Goal: Task Accomplishment & Management: Manage account settings

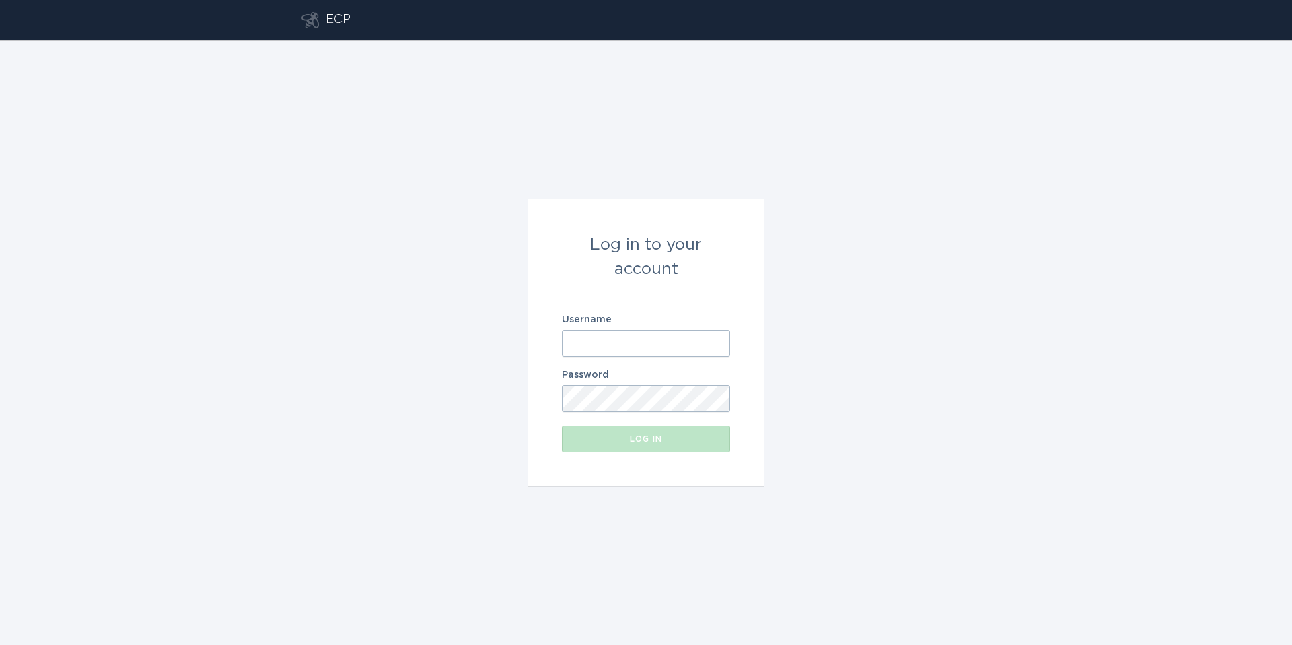
click at [636, 340] on input "Username" at bounding box center [646, 343] width 168 height 27
type input "[EMAIL_ADDRESS][DOMAIN_NAME]"
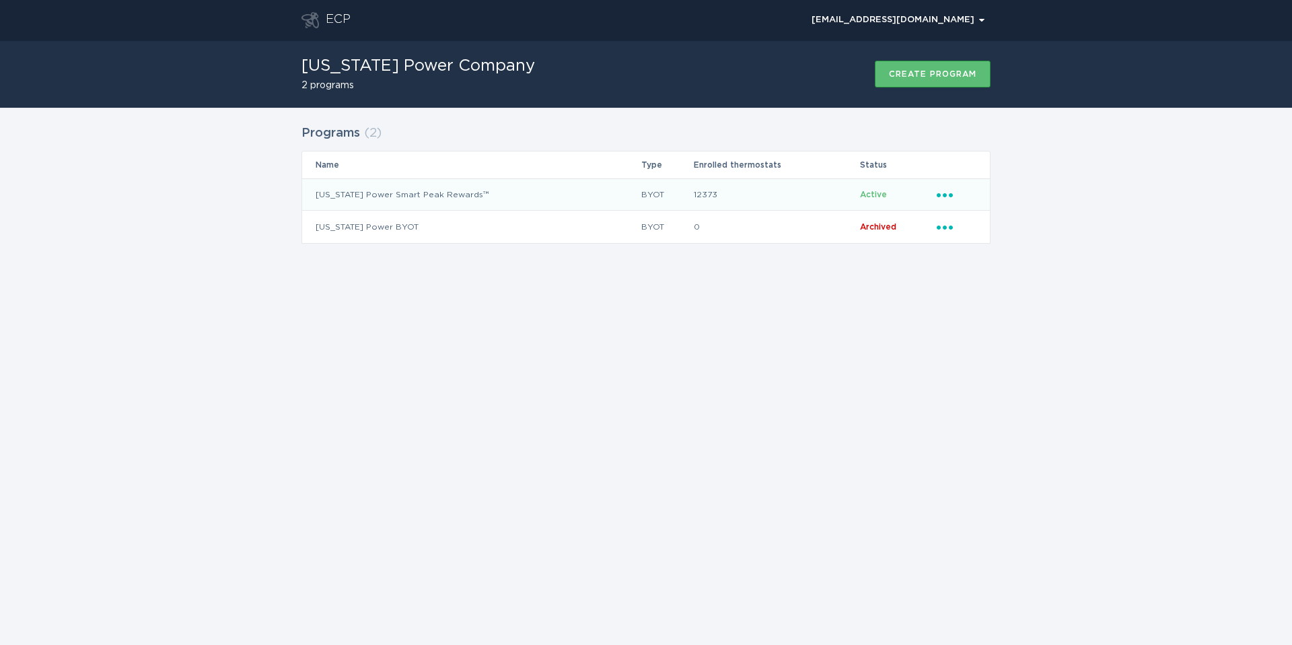
click at [939, 197] on icon "Popover menu" at bounding box center [945, 195] width 16 height 4
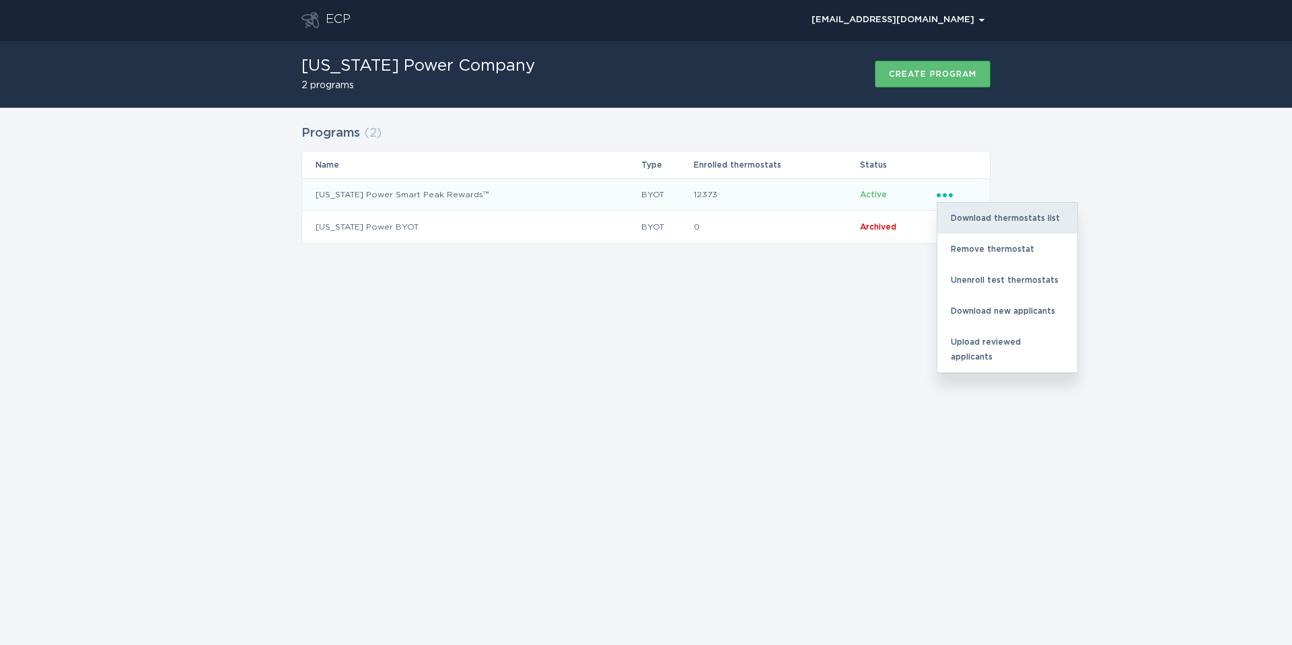
click at [1018, 217] on div "Download thermostats list" at bounding box center [1007, 218] width 140 height 31
click at [991, 215] on div "Download thermostats list" at bounding box center [1007, 218] width 140 height 31
click at [1146, 212] on div "Programs ( 2 ) Name Type Enrolled thermostats Status [US_STATE] Power Smart Pea…" at bounding box center [646, 193] width 1292 height 170
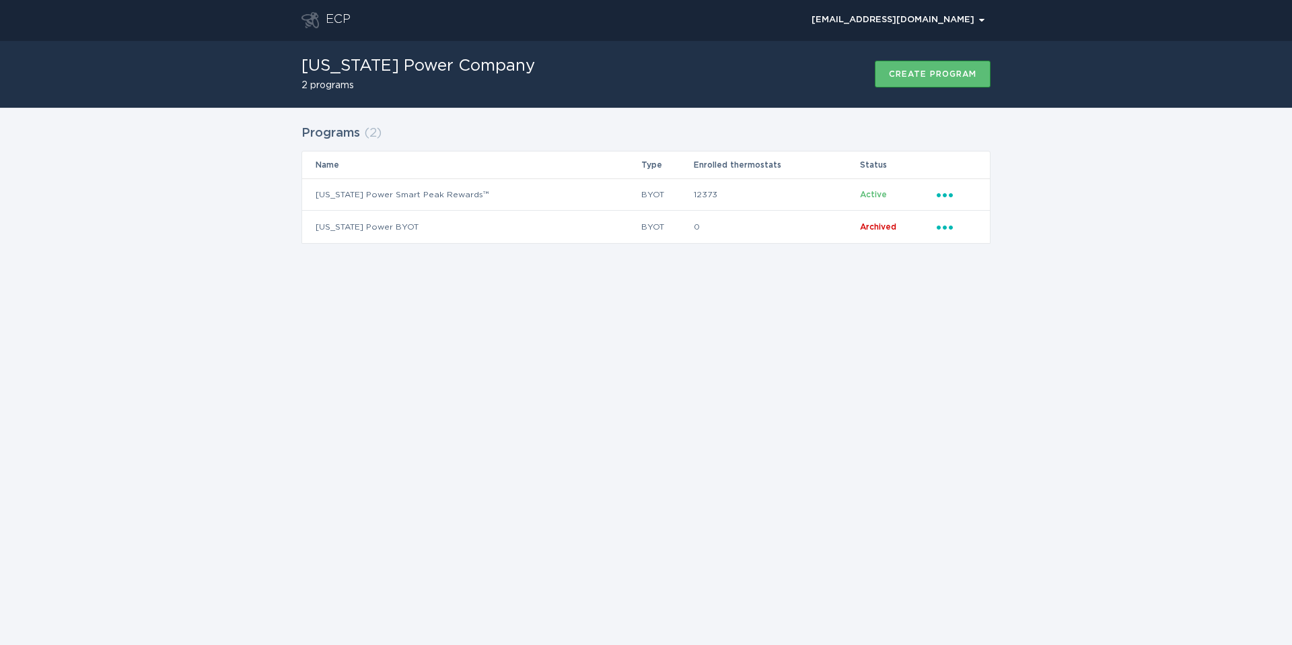
click at [1118, 216] on div "Programs ( 2 ) Name Type Enrolled thermostats Status [US_STATE] Power Smart Pea…" at bounding box center [646, 193] width 1292 height 170
click at [1207, 270] on div "Programs ( 2 ) Name Type Enrolled thermostats Status [US_STATE] Power Smart Pea…" at bounding box center [646, 193] width 1292 height 170
click at [720, 355] on div "ECP oe-ecobee-apc@uplight.com Chevron Alabama Power Company 2 programs Create p…" at bounding box center [646, 322] width 1292 height 645
click at [943, 187] on icon "Ellipsis" at bounding box center [946, 192] width 19 height 11
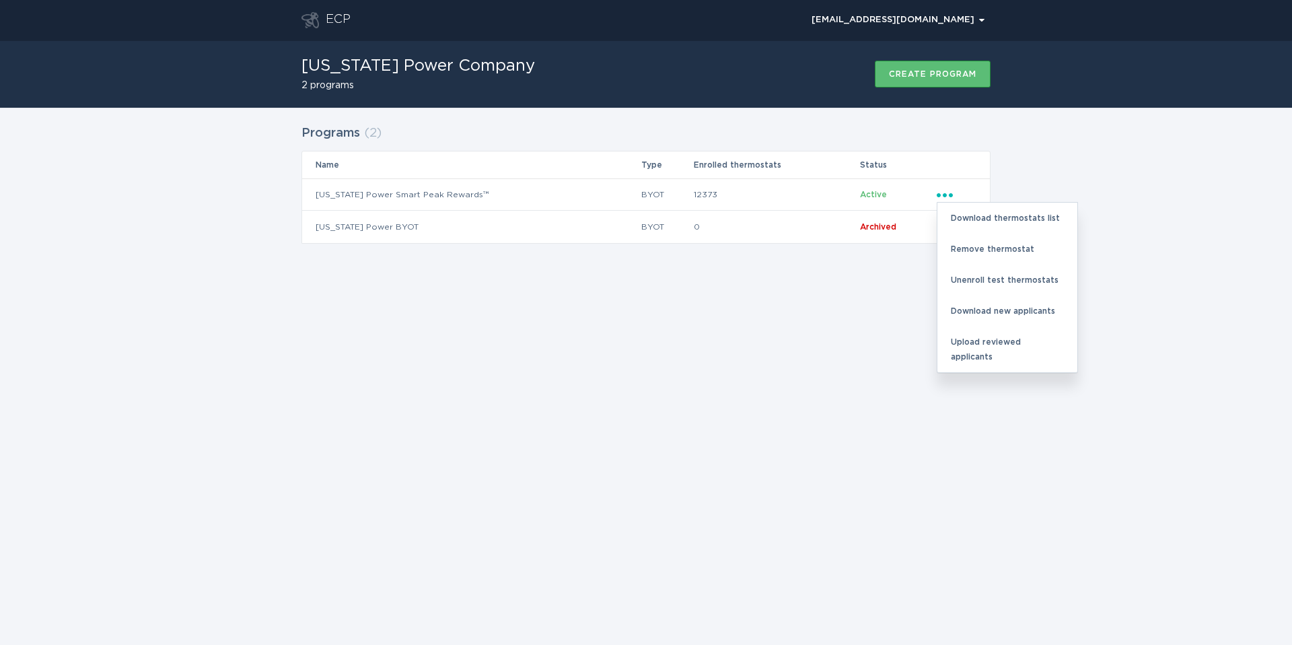
click at [825, 345] on div "ECP oe-ecobee-apc@uplight.com Chevron Alabama Power Company 2 programs Create p…" at bounding box center [646, 322] width 1292 height 645
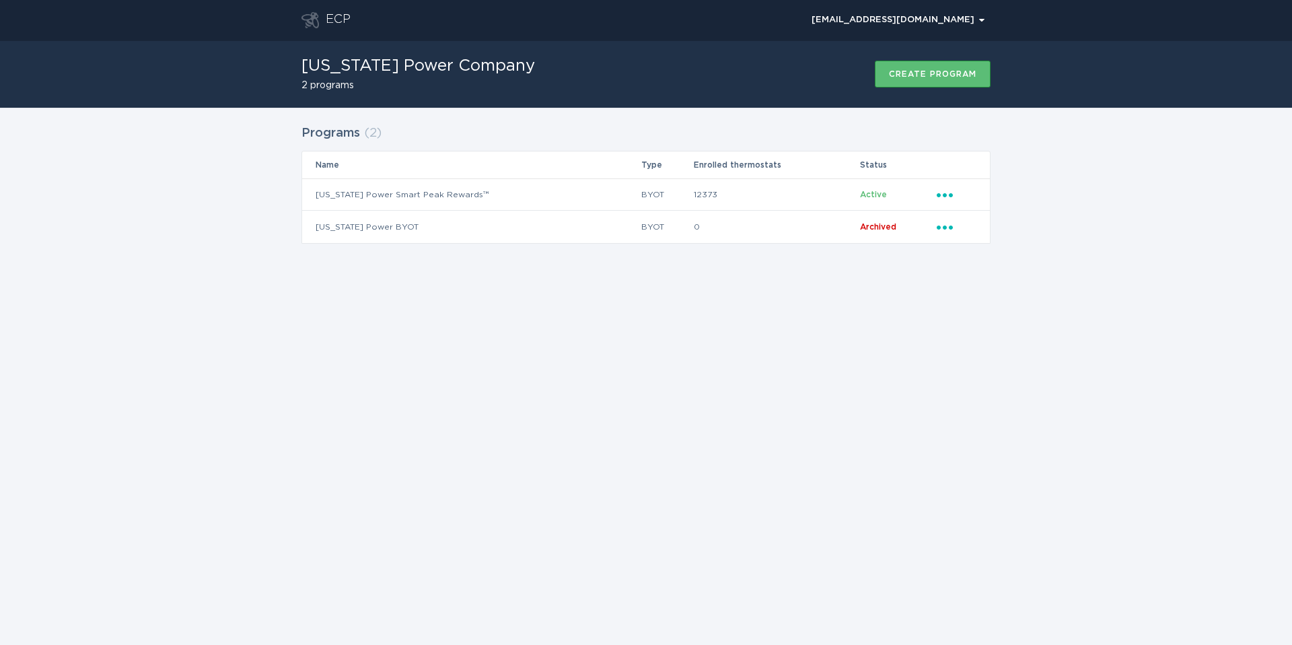
click at [1033, 167] on div "Programs ( 2 ) Name Type Enrolled thermostats Status [US_STATE] Power Smart Pea…" at bounding box center [646, 193] width 1292 height 170
click at [943, 190] on icon "Ellipsis" at bounding box center [946, 192] width 19 height 11
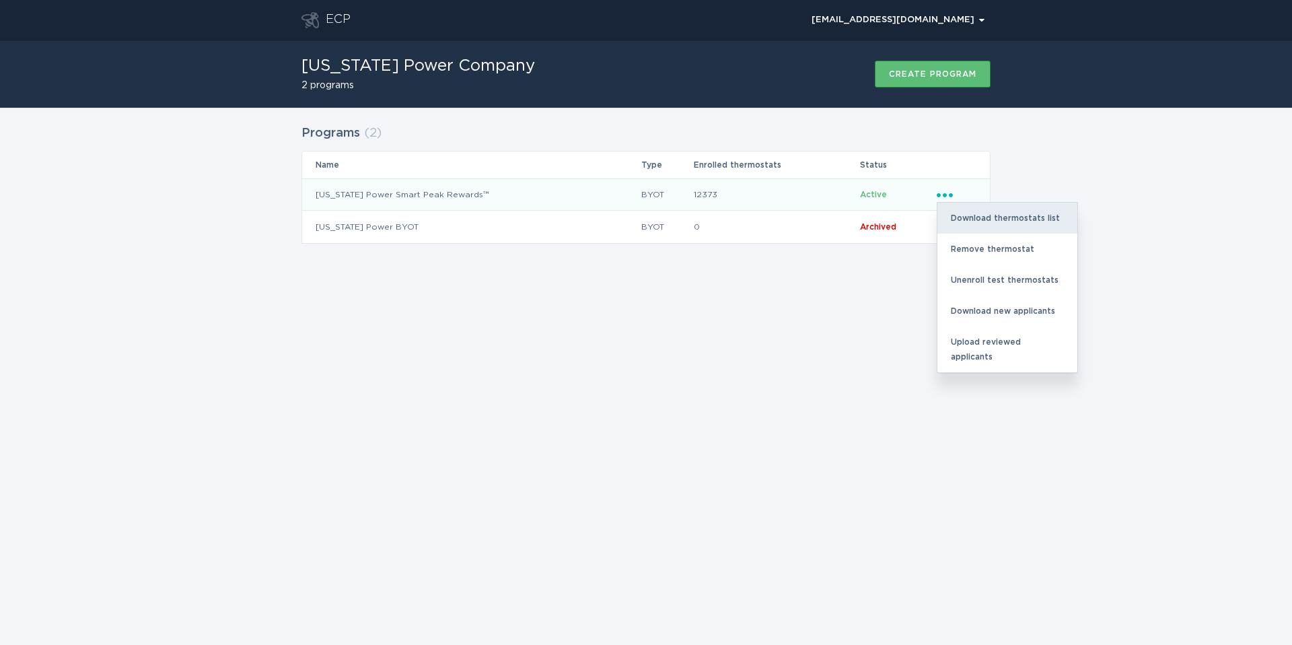
click at [979, 218] on div "Download thermostats list" at bounding box center [1007, 218] width 140 height 31
click at [994, 217] on div "Download thermostats list" at bounding box center [1007, 218] width 140 height 31
click at [994, 215] on div "Download thermostats list" at bounding box center [1007, 218] width 140 height 31
click at [995, 215] on div "Download thermostats list" at bounding box center [1007, 218] width 140 height 31
click at [997, 215] on div "Download thermostats list" at bounding box center [1007, 218] width 140 height 31
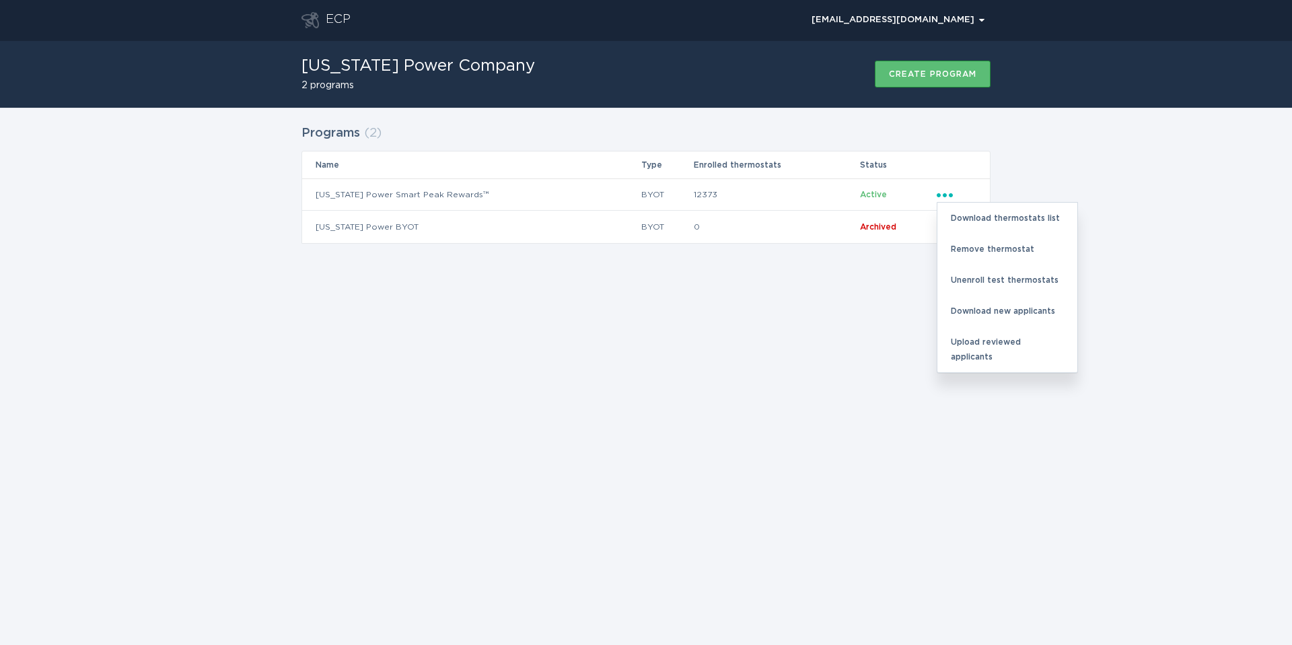
click at [1154, 169] on div "Programs ( 2 ) Name Type Enrolled thermostats Status [US_STATE] Power Smart Pea…" at bounding box center [646, 193] width 1292 height 170
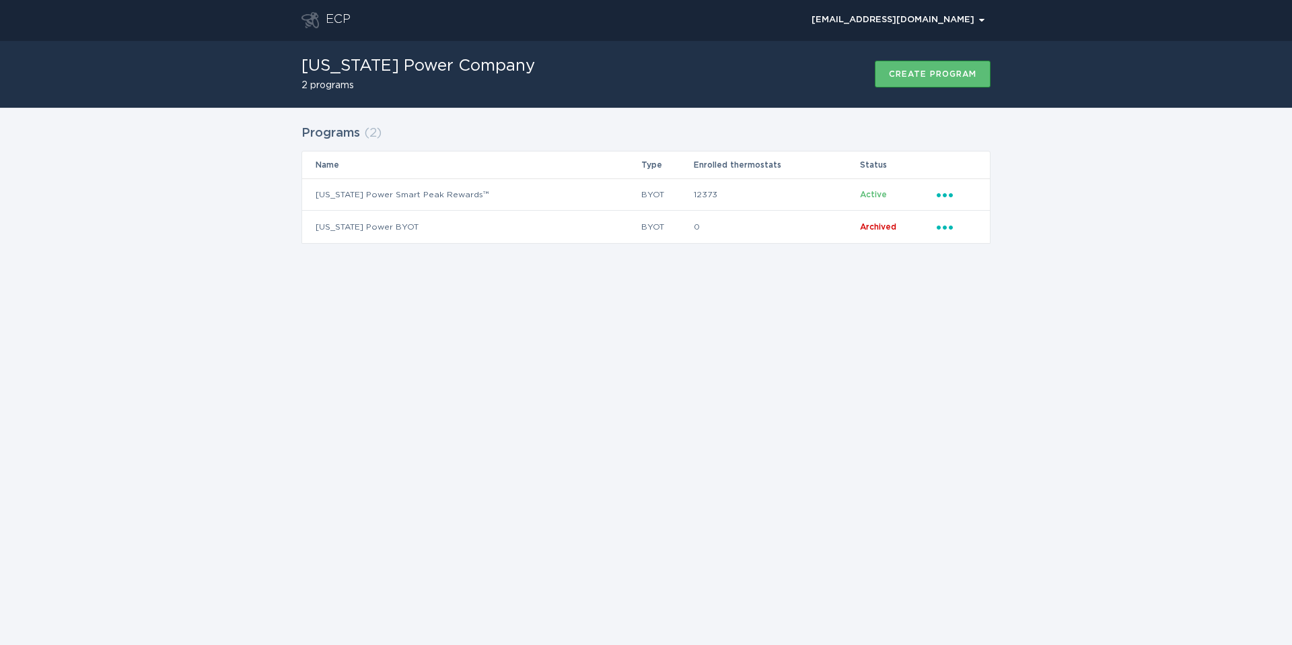
click at [748, 339] on div "ECP oe-ecobee-apc@uplight.com Chevron Alabama Power Company 2 programs Create p…" at bounding box center [646, 322] width 1292 height 645
click at [680, 315] on div "ECP oe-ecobee-apc@uplight.com Chevron Alabama Power Company 2 programs Create p…" at bounding box center [646, 322] width 1292 height 645
click at [1215, 177] on div "Programs ( 2 ) Name Type Enrolled thermostats Status [US_STATE] Power Smart Pea…" at bounding box center [646, 193] width 1292 height 170
click at [1082, 154] on div "Programs ( 2 ) Name Type Enrolled thermostats Status [US_STATE] Power Smart Pea…" at bounding box center [646, 193] width 1292 height 170
click at [943, 190] on icon "Ellipsis" at bounding box center [946, 192] width 19 height 11
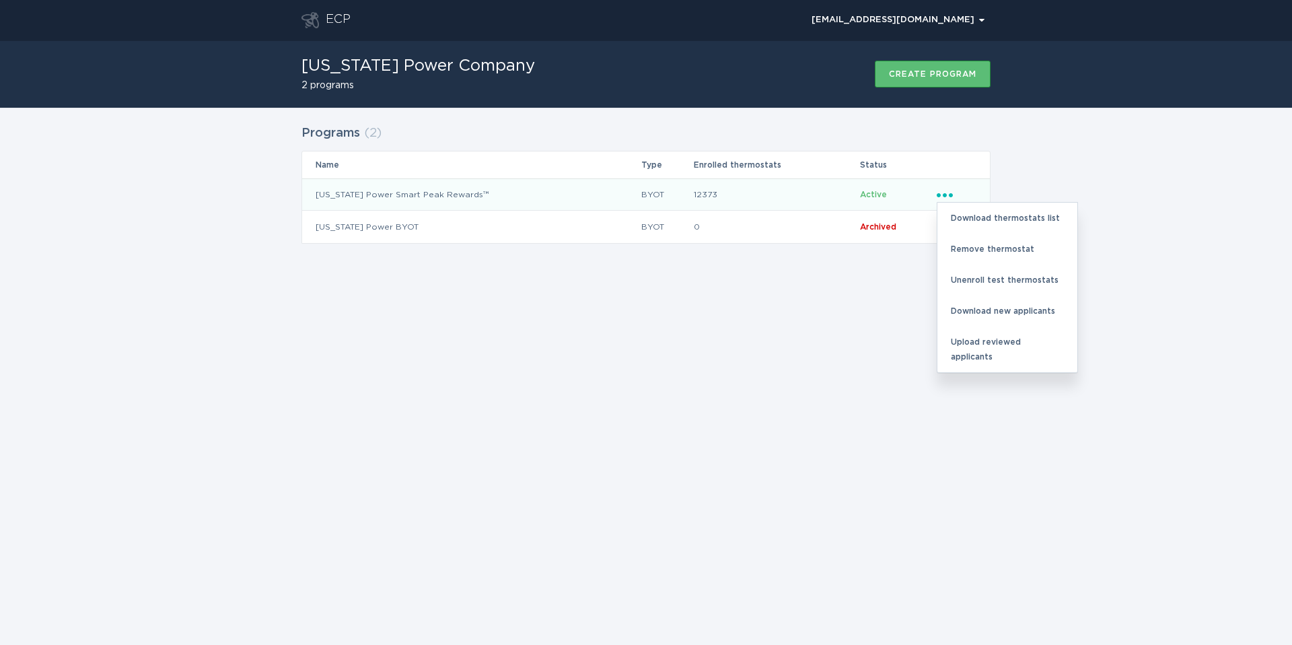
click at [1090, 117] on div "Programs ( 2 ) Name Type Enrolled thermostats Status [US_STATE] Power Smart Pea…" at bounding box center [646, 193] width 1292 height 170
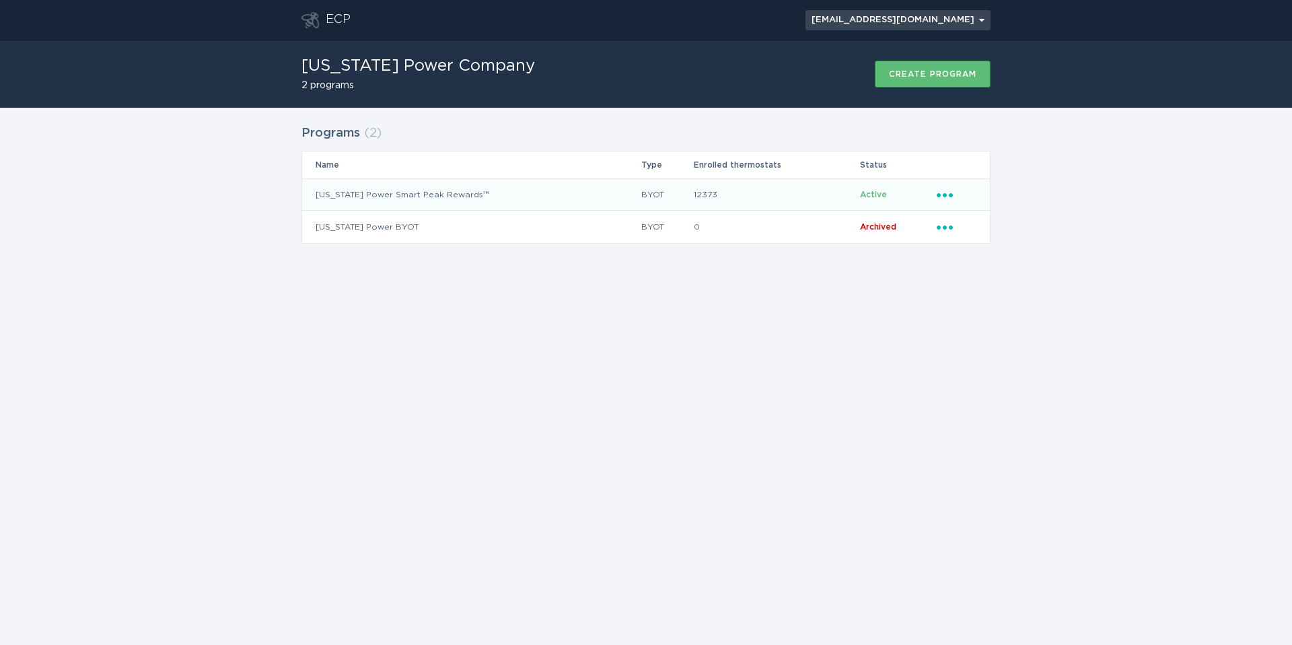
click at [973, 16] on div "[EMAIL_ADDRESS][DOMAIN_NAME] Chevron" at bounding box center [898, 20] width 173 height 8
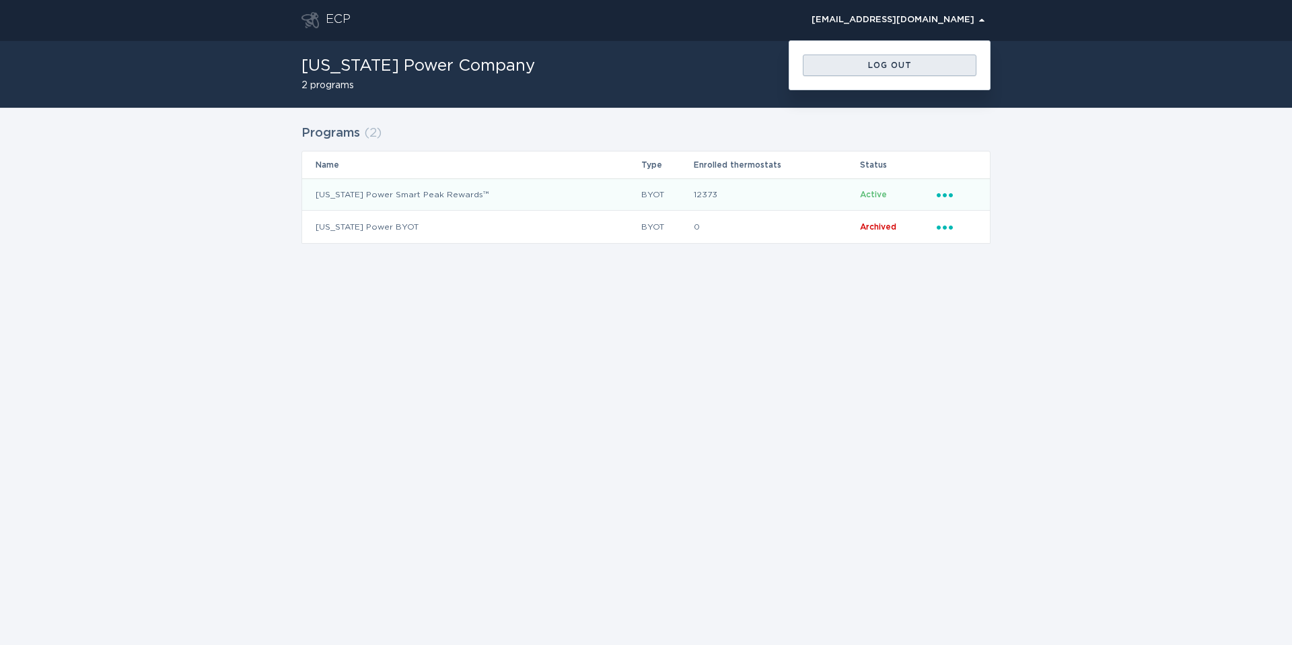
click at [915, 60] on button "Log out" at bounding box center [890, 66] width 174 height 22
